Goal: Check status: Check status

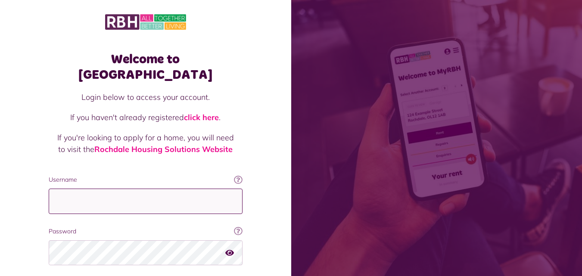
type input "**********"
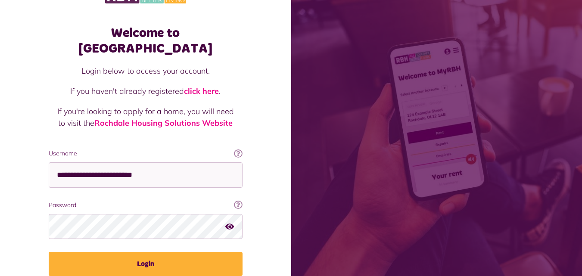
scroll to position [27, 0]
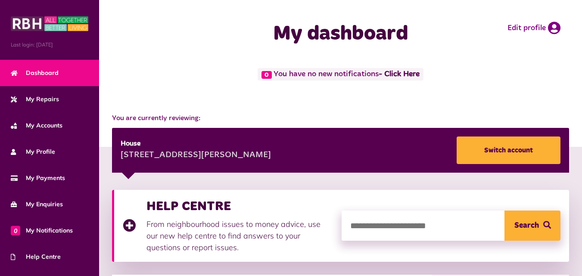
scroll to position [114, 0]
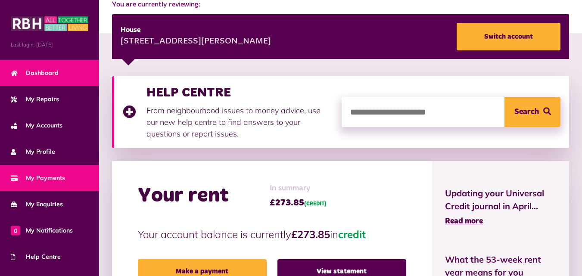
click at [57, 172] on link "My Payments" at bounding box center [49, 178] width 99 height 26
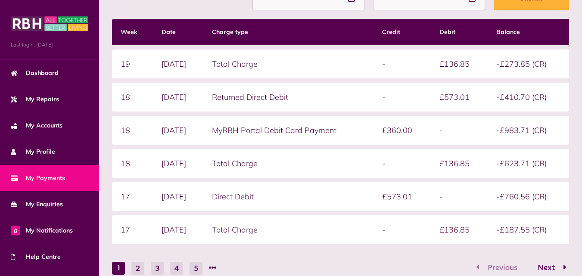
scroll to position [217, 0]
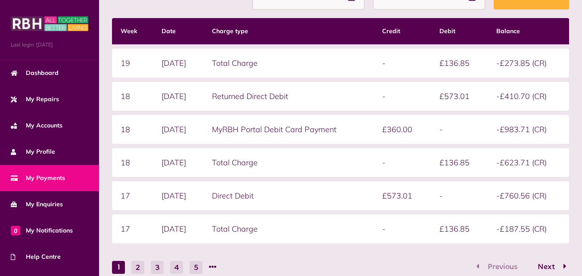
click at [372, 67] on td "Total Charge" at bounding box center [288, 63] width 171 height 29
drag, startPoint x: 584, startPoint y: 164, endPoint x: 574, endPoint y: 137, distance: 29.1
click at [574, 137] on div "Statement overview Showing To Submit Week Date Charge type Credit Debit Balance…" at bounding box center [340, 137] width 483 height 418
